Goal: Task Accomplishment & Management: Use online tool/utility

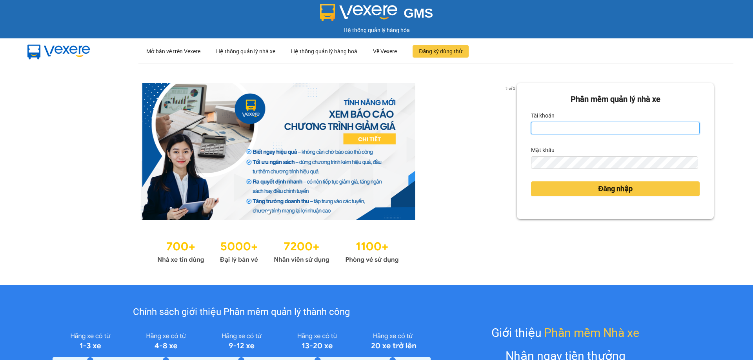
click at [556, 127] on input "Tài khoản" at bounding box center [615, 128] width 169 height 13
type input "kimngan.binhtam"
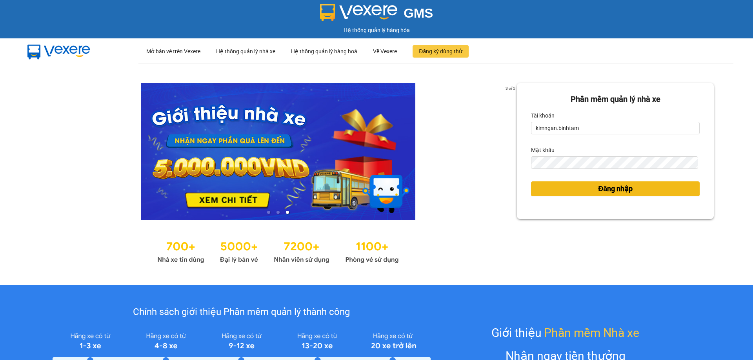
click at [605, 193] on span "Đăng nhập" at bounding box center [615, 188] width 35 height 11
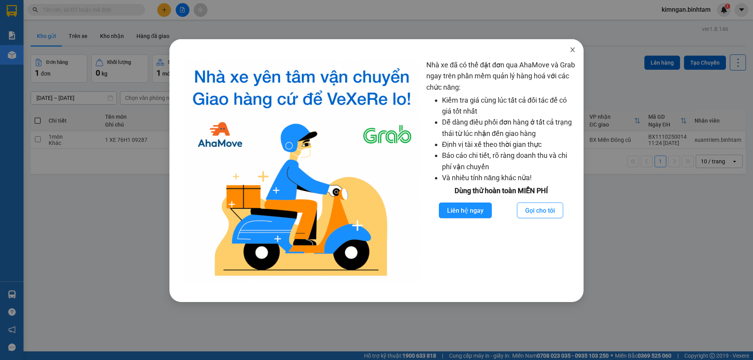
click at [579, 50] on span "Close" at bounding box center [572, 50] width 22 height 22
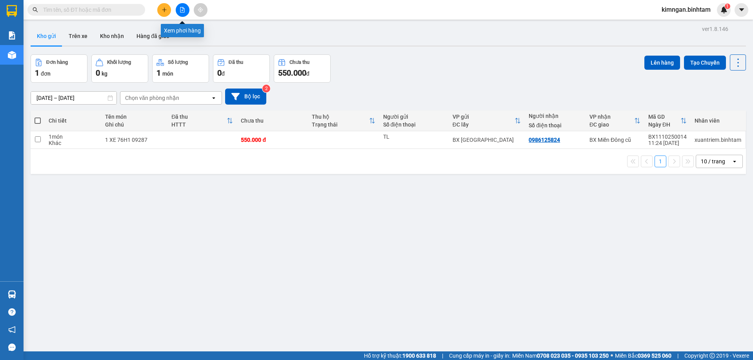
click at [185, 7] on button at bounding box center [183, 10] width 14 height 14
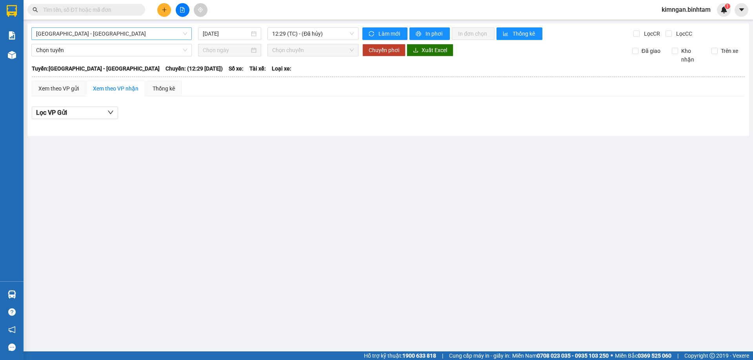
click at [85, 33] on span "[GEOGRAPHIC_DATA] - [GEOGRAPHIC_DATA]" at bounding box center [111, 34] width 151 height 12
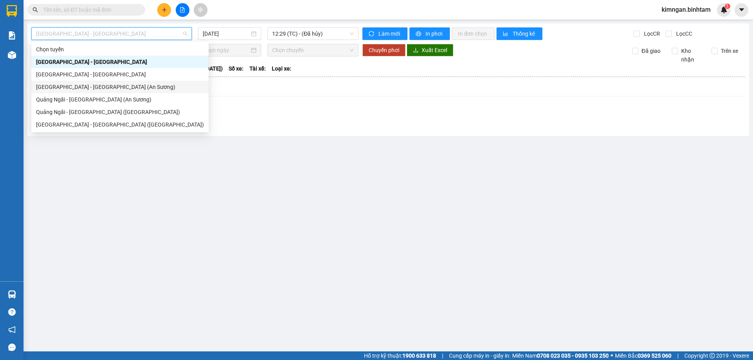
click at [78, 89] on div "[GEOGRAPHIC_DATA] - [GEOGRAPHIC_DATA] (An Sương)" at bounding box center [120, 87] width 168 height 9
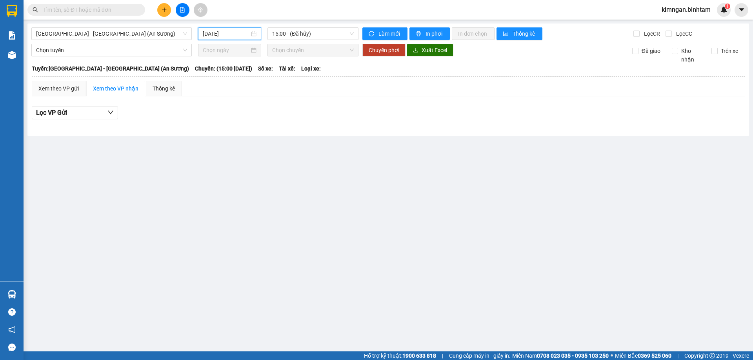
click at [226, 33] on input "[DATE]" at bounding box center [226, 33] width 47 height 9
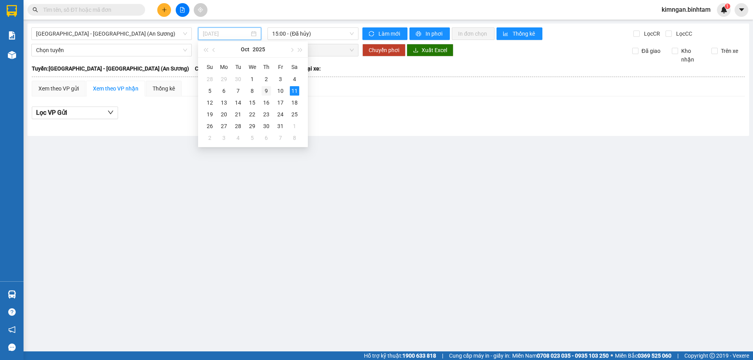
click at [265, 91] on div "9" at bounding box center [266, 90] width 9 height 9
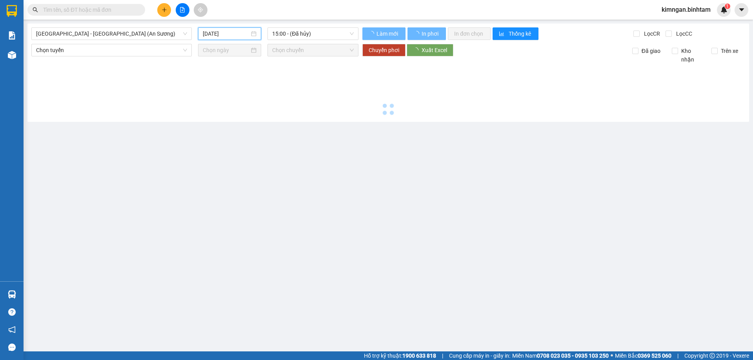
type input "[DATE]"
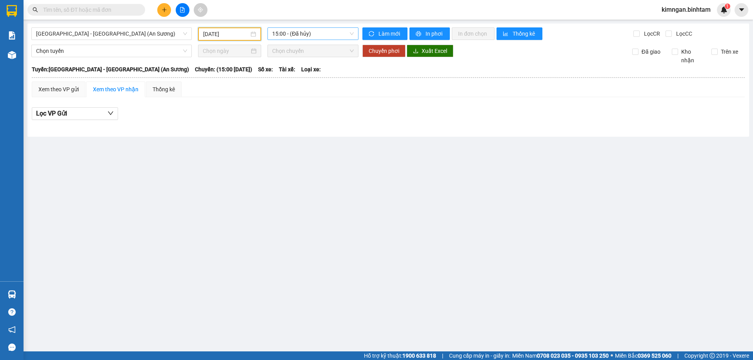
click at [300, 30] on span "15:00 - (Đã hủy)" at bounding box center [313, 34] width 82 height 12
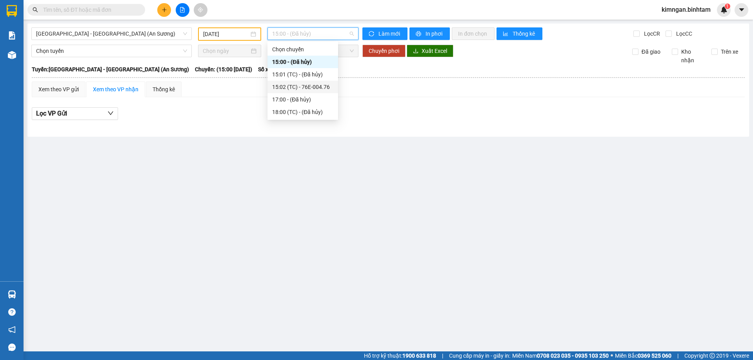
click at [308, 87] on div "15:02 (TC) - 76E-004.76" at bounding box center [302, 87] width 61 height 9
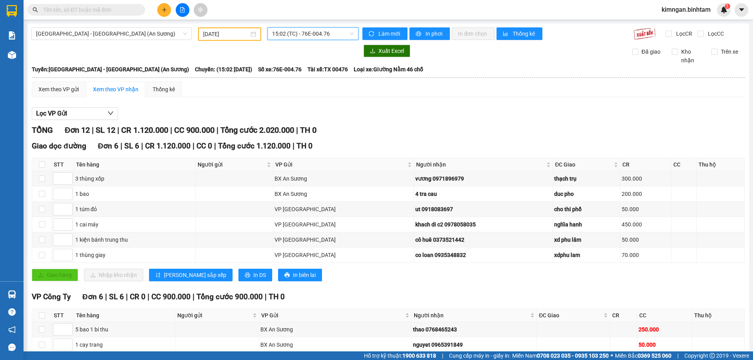
scroll to position [103, 0]
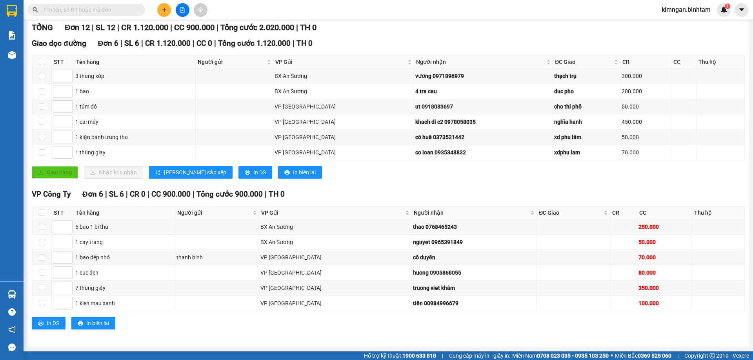
click at [94, 12] on input "text" at bounding box center [89, 9] width 93 height 9
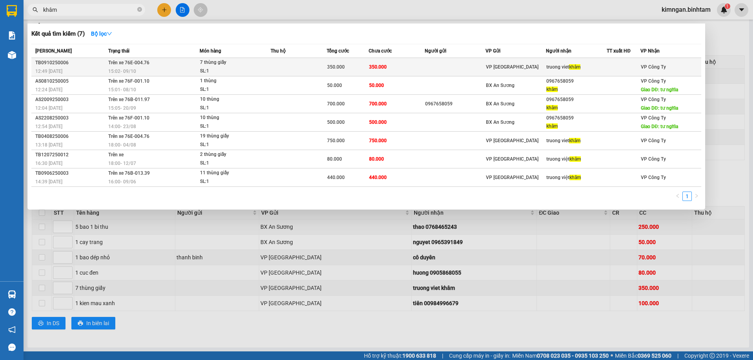
type input "khâm"
click at [205, 64] on div "7 thùng giấy" at bounding box center [229, 62] width 59 height 9
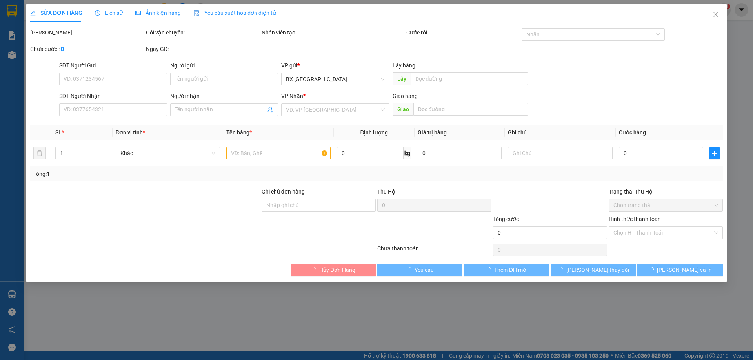
type input "truong viet khâm"
type input "350.000"
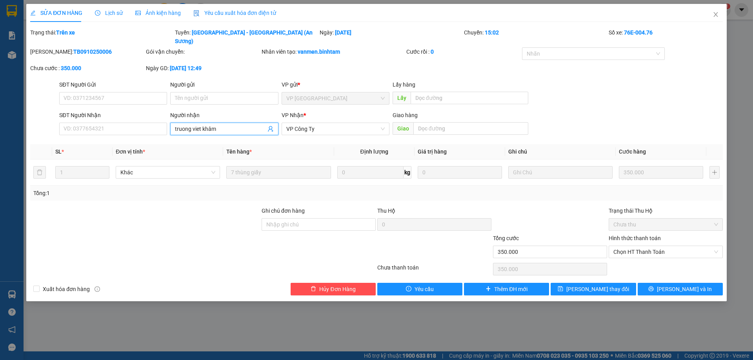
click at [220, 125] on input "truong viet khâm" at bounding box center [220, 129] width 91 height 9
type input "t"
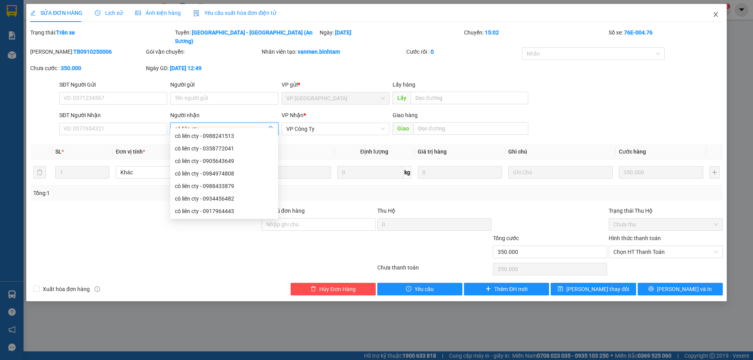
type input "cô liên cty"
click at [720, 17] on span "Close" at bounding box center [716, 15] width 22 height 22
